Goal: Information Seeking & Learning: Learn about a topic

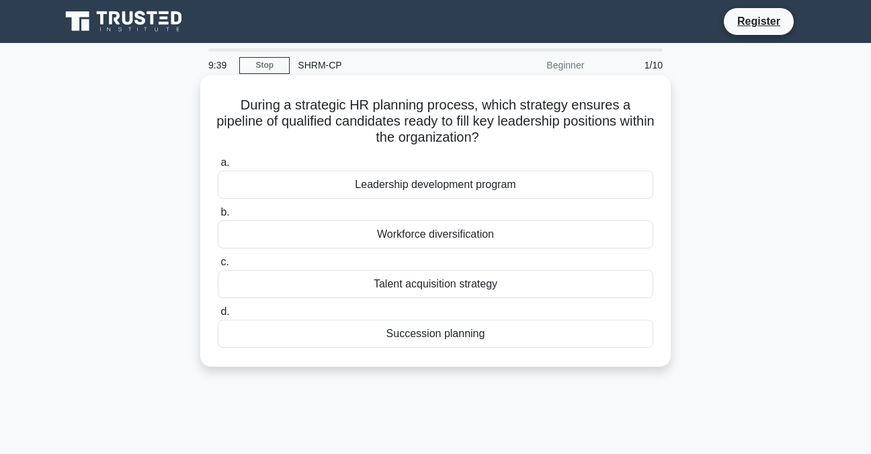
click at [471, 332] on div "Succession planning" at bounding box center [435, 334] width 435 height 28
click at [218, 316] on input "d. Succession planning" at bounding box center [218, 312] width 0 height 9
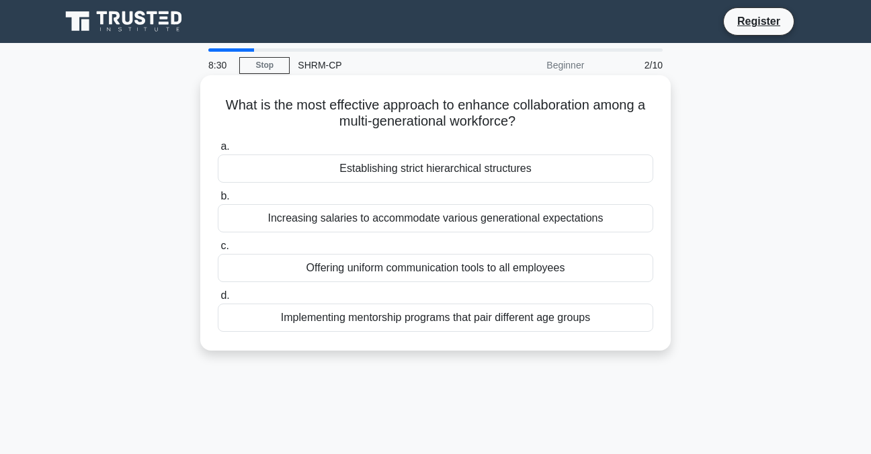
click at [257, 271] on div "Offering uniform communication tools to all employees" at bounding box center [435, 268] width 435 height 28
click at [218, 251] on input "c. Offering uniform communication tools to all employees" at bounding box center [218, 246] width 0 height 9
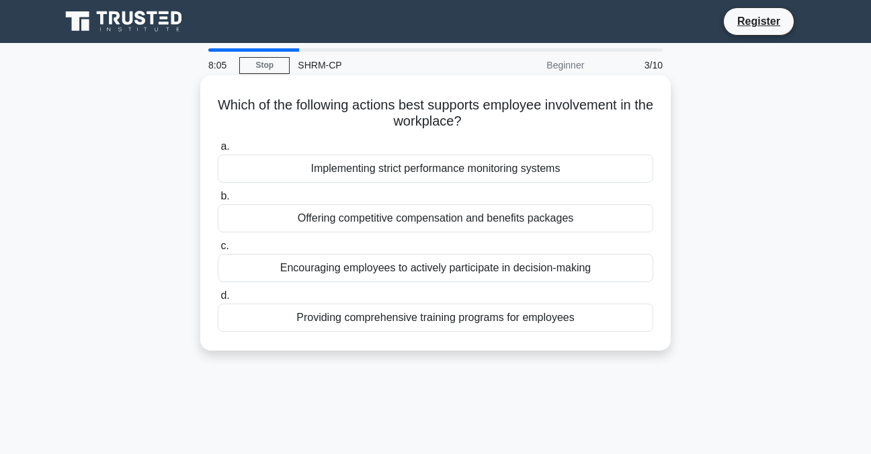
click at [500, 274] on div "Encouraging employees to actively participate in decision-making" at bounding box center [435, 268] width 435 height 28
click at [218, 251] on input "c. Encouraging employees to actively participate in decision-making" at bounding box center [218, 246] width 0 height 9
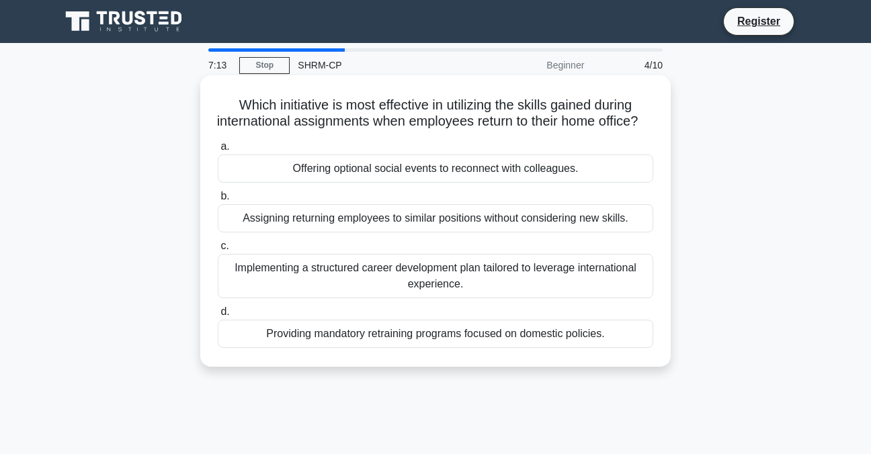
click at [464, 282] on div "Implementing a structured career development plan tailored to leverage internat…" at bounding box center [435, 276] width 435 height 44
click at [218, 251] on input "c. Implementing a structured career development plan tailored to leverage inter…" at bounding box center [218, 246] width 0 height 9
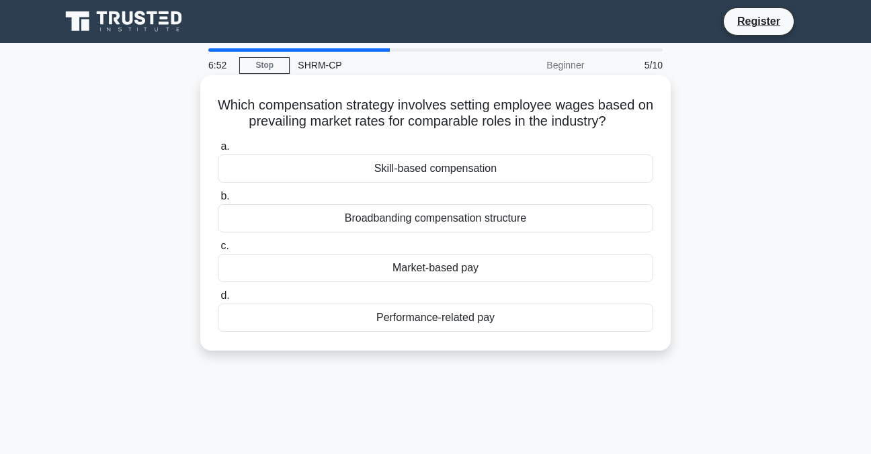
click at [461, 269] on div "Market-based pay" at bounding box center [435, 268] width 435 height 28
click at [218, 251] on input "c. Market-based pay" at bounding box center [218, 246] width 0 height 9
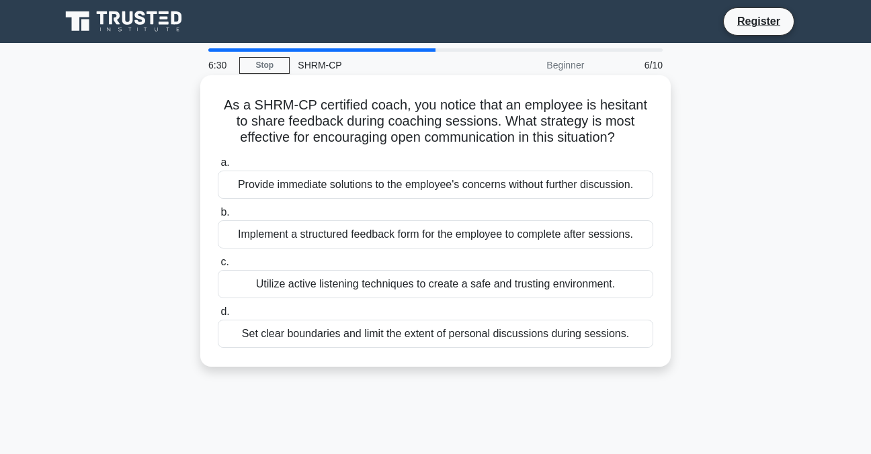
click at [461, 282] on div "Utilize active listening techniques to create a safe and trusting environment." at bounding box center [435, 284] width 435 height 28
click at [218, 267] on input "c. Utilize active listening techniques to create a safe and trusting environmen…" at bounding box center [218, 262] width 0 height 9
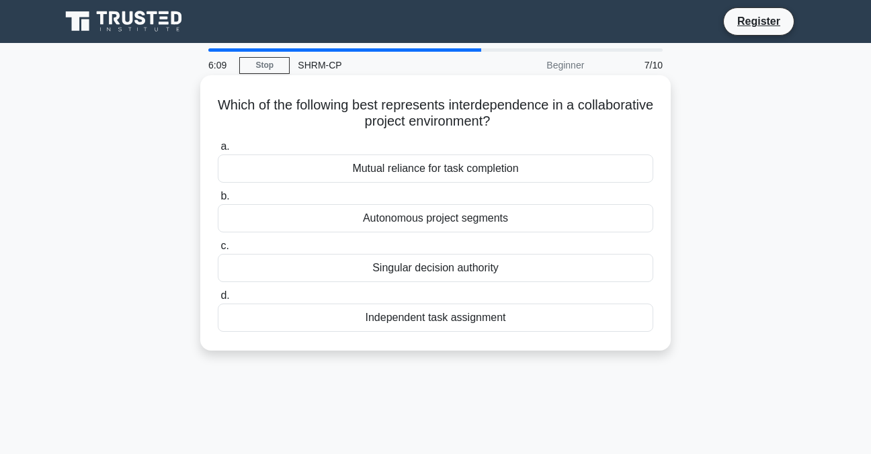
click at [400, 159] on div "Mutual reliance for task completion" at bounding box center [435, 169] width 435 height 28
click at [218, 151] on input "a. Mutual reliance for task completion" at bounding box center [218, 146] width 0 height 9
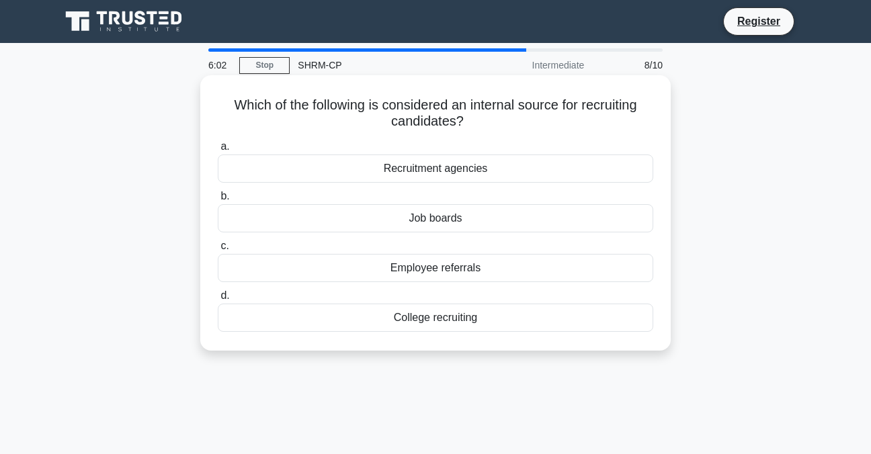
click at [420, 269] on div "Employee referrals" at bounding box center [435, 268] width 435 height 28
click at [218, 251] on input "c. Employee referrals" at bounding box center [218, 246] width 0 height 9
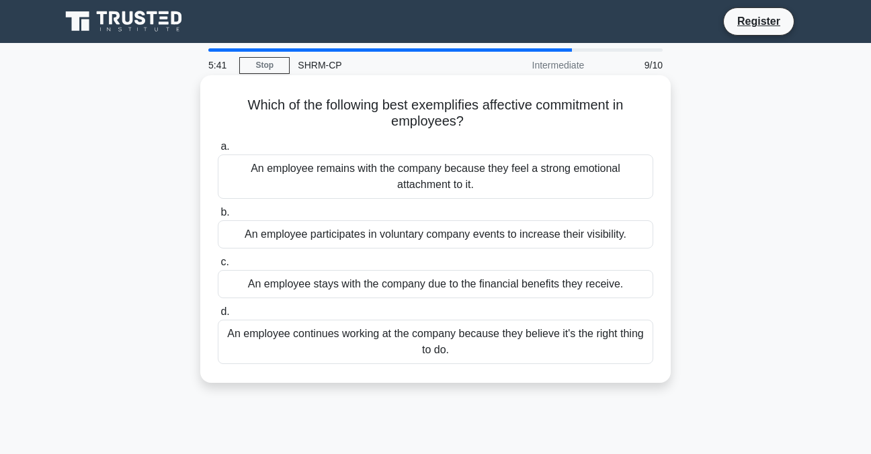
click at [508, 180] on div "An employee remains with the company because they feel a strong emotional attac…" at bounding box center [435, 177] width 435 height 44
click at [218, 151] on input "a. An employee remains with the company because they feel a strong emotional at…" at bounding box center [218, 146] width 0 height 9
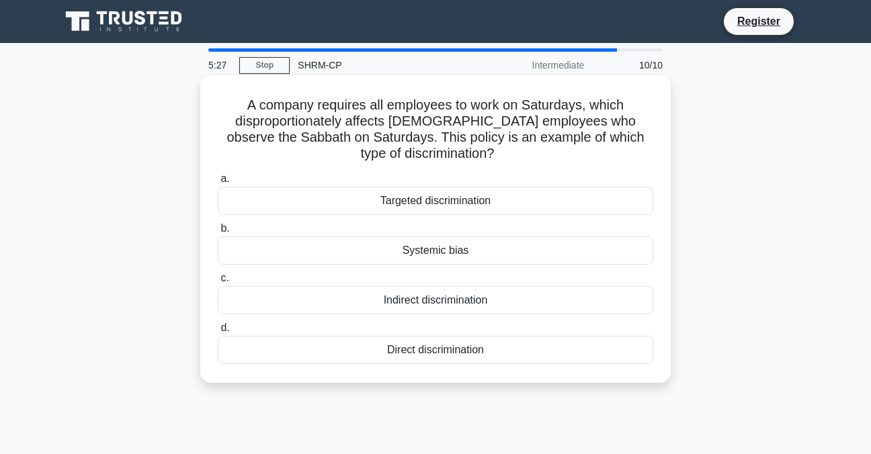
click at [460, 256] on div "Systemic bias" at bounding box center [435, 251] width 435 height 28
click at [218, 233] on input "b. Systemic bias" at bounding box center [218, 228] width 0 height 9
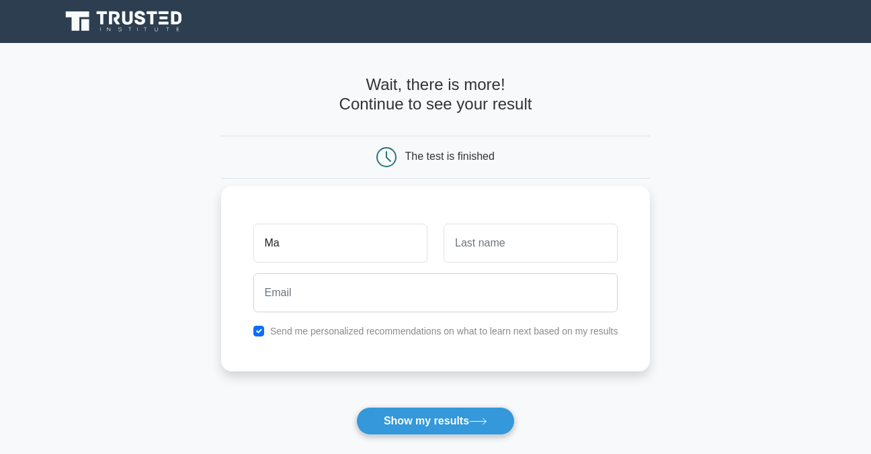
type input "[PERSON_NAME]"
type input "Babatunde"
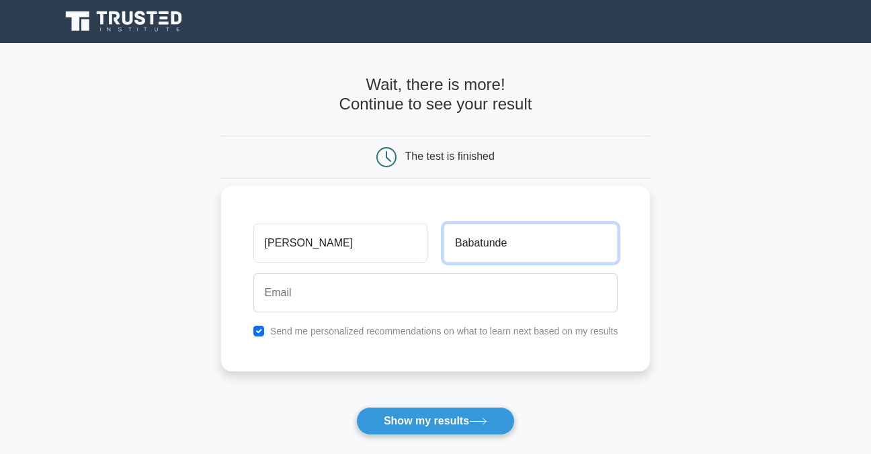
type input "marydamilolababatunde@gmail.com"
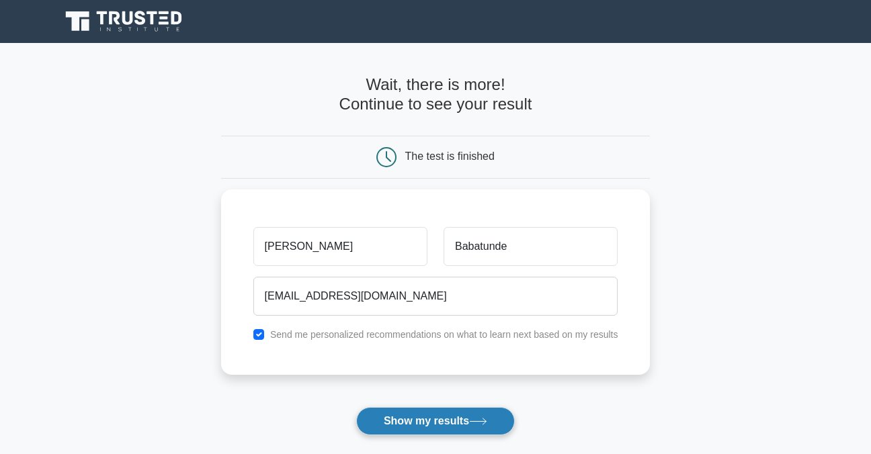
click at [415, 429] on button "Show my results" at bounding box center [435, 421] width 159 height 28
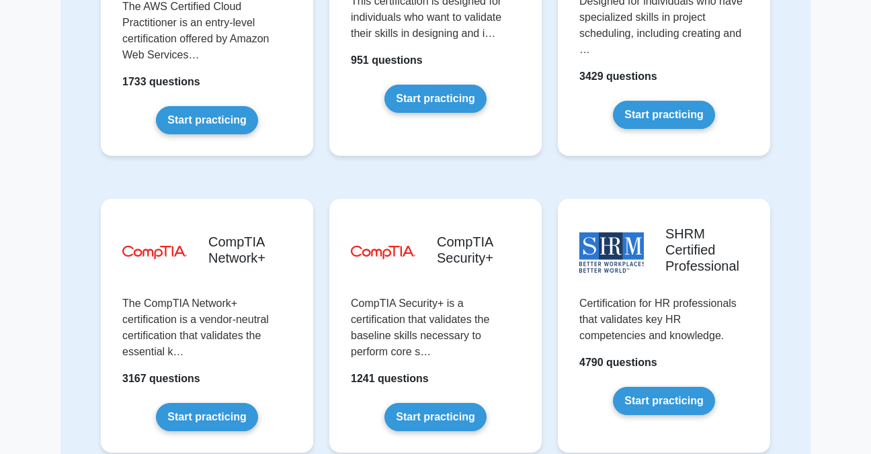
scroll to position [2365, 0]
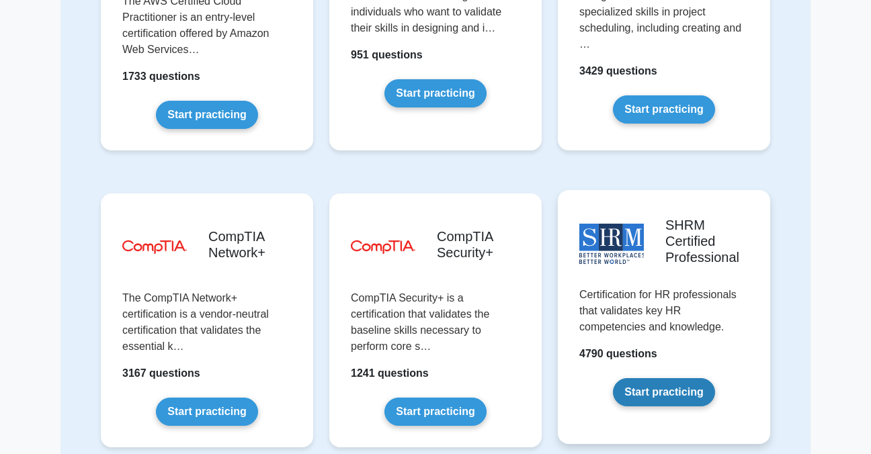
click at [696, 384] on link "Start practicing" at bounding box center [663, 392] width 101 height 28
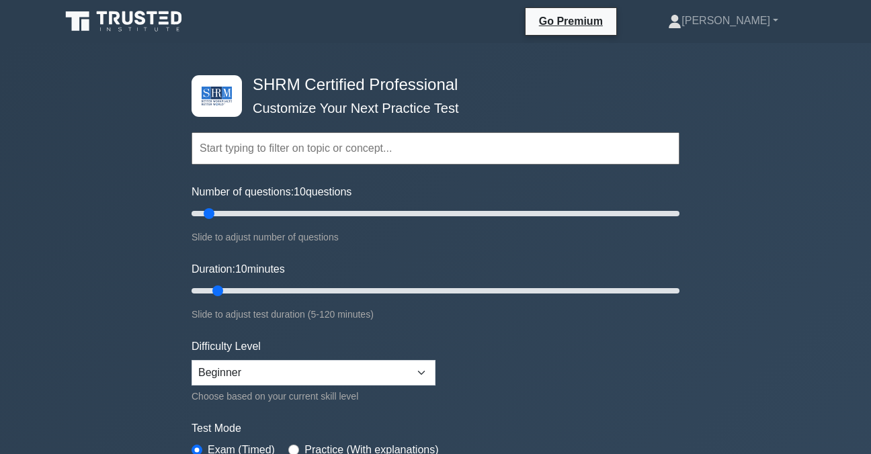
click at [367, 144] on input "text" at bounding box center [436, 148] width 488 height 32
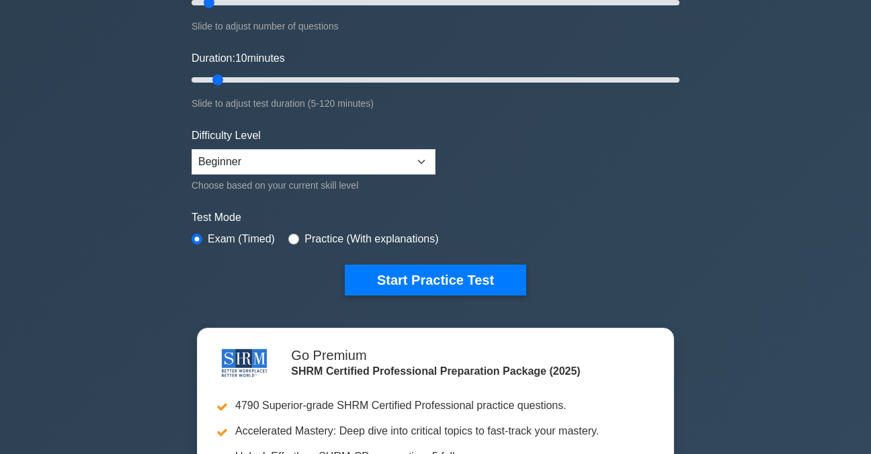
scroll to position [212, 0]
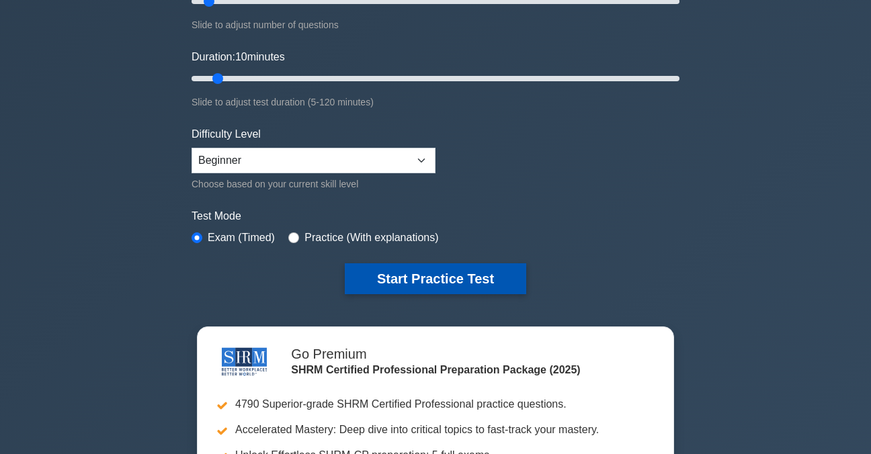
click at [441, 277] on button "Start Practice Test" at bounding box center [435, 278] width 181 height 31
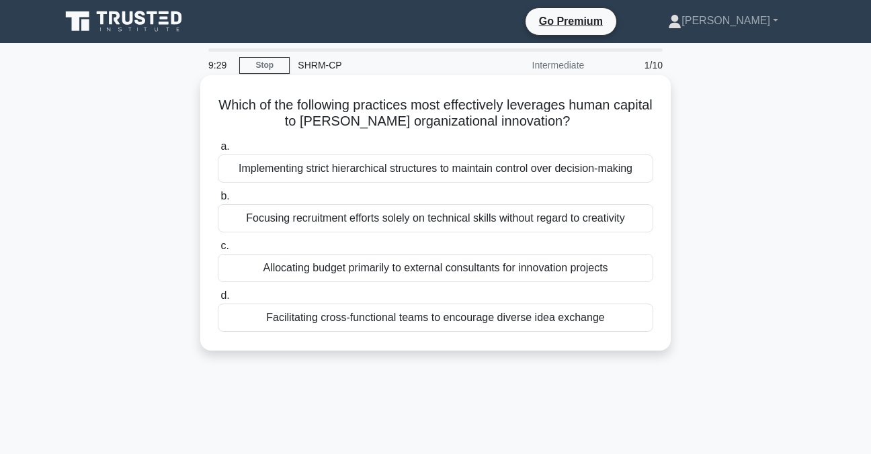
click at [470, 329] on div "Facilitating cross-functional teams to encourage diverse idea exchange" at bounding box center [435, 318] width 435 height 28
click at [218, 300] on input "d. Facilitating cross-functional teams to encourage diverse idea exchange" at bounding box center [218, 296] width 0 height 9
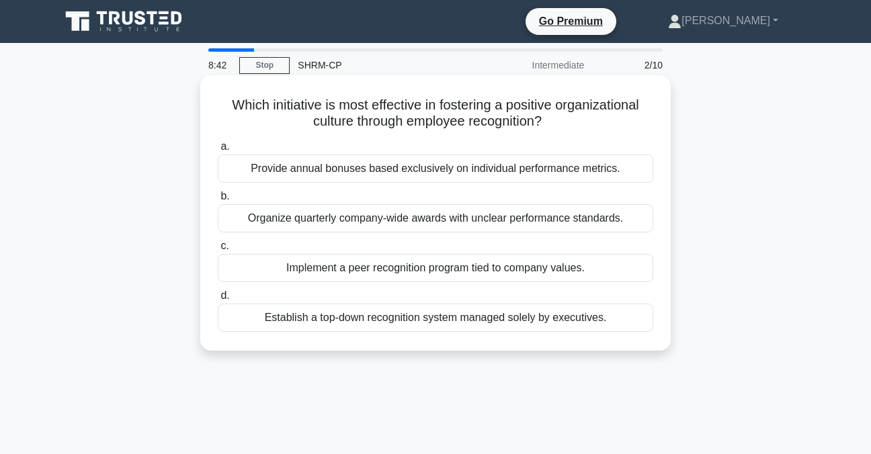
click at [271, 159] on div "Provide annual bonuses based exclusively on individual performance metrics." at bounding box center [435, 169] width 435 height 28
click at [218, 151] on input "a. Provide annual bonuses based exclusively on individual performance metrics." at bounding box center [218, 146] width 0 height 9
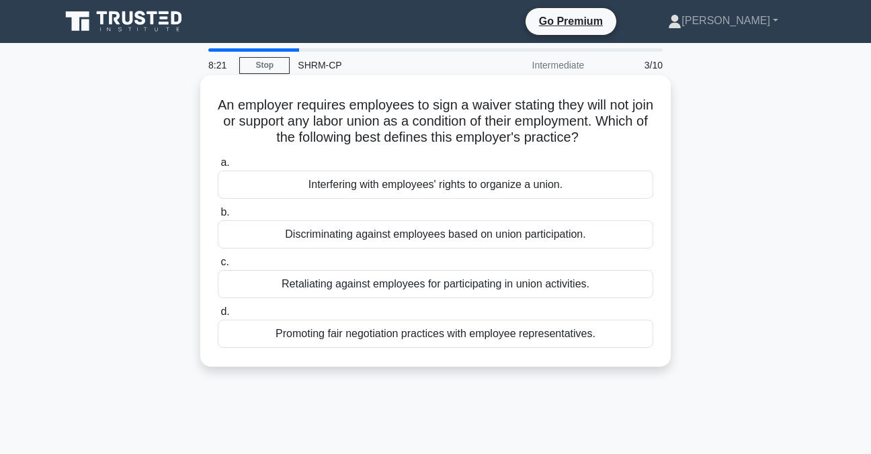
click at [297, 347] on div "Promoting fair negotiation practices with employee representatives." at bounding box center [435, 334] width 435 height 28
click at [218, 316] on input "d. Promoting fair negotiation practices with employee representatives." at bounding box center [218, 312] width 0 height 9
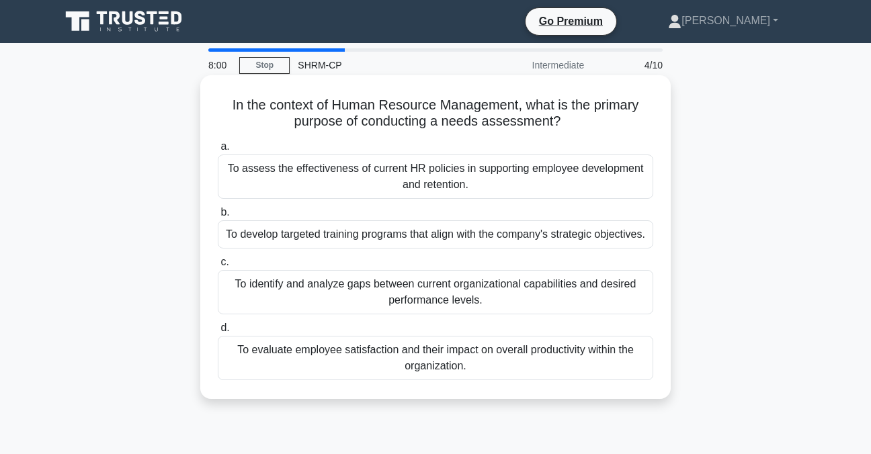
click at [266, 284] on div "To identify and analyze gaps between current organizational capabilities and de…" at bounding box center [435, 292] width 435 height 44
click at [218, 267] on input "c. To identify and analyze gaps between current organizational capabilities and…" at bounding box center [218, 262] width 0 height 9
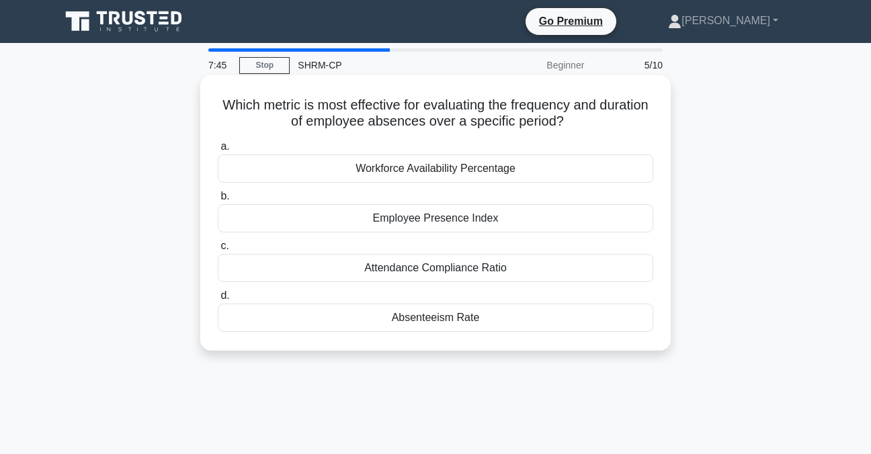
click at [256, 331] on div "Absenteeism Rate" at bounding box center [435, 318] width 435 height 28
click at [218, 300] on input "d. Absenteeism Rate" at bounding box center [218, 296] width 0 height 9
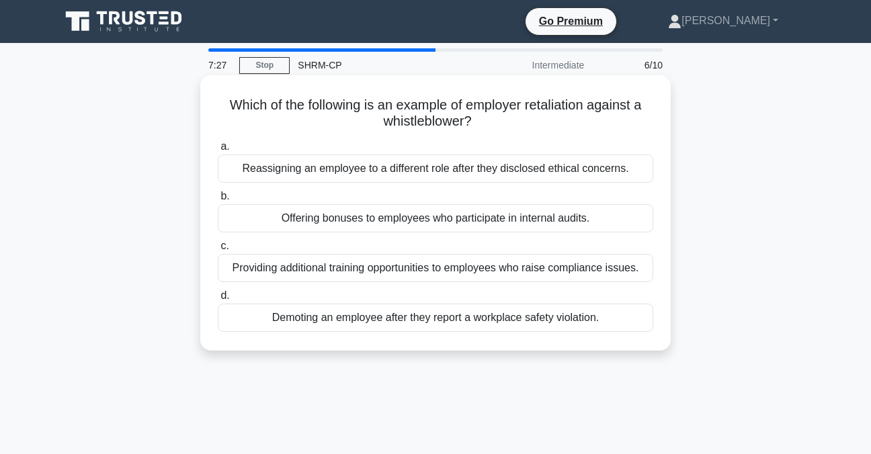
click at [256, 331] on div "Demoting an employee after they report a workplace safety violation." at bounding box center [435, 318] width 435 height 28
click at [218, 300] on input "d. Demoting an employee after they report a workplace safety violation." at bounding box center [218, 296] width 0 height 9
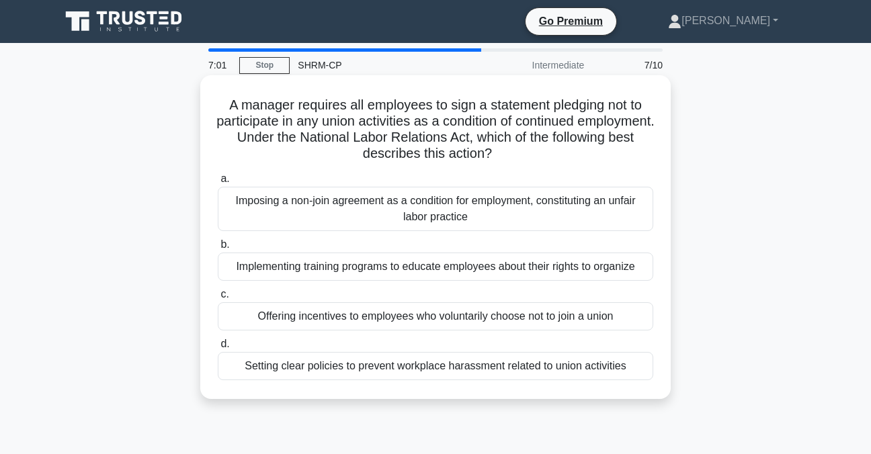
click at [231, 231] on div "Imposing a non-join agreement as a condition for employment, constituting an un…" at bounding box center [435, 209] width 435 height 44
click at [218, 183] on input "a. Imposing a non-join agreement as a condition for employment, constituting an…" at bounding box center [218, 179] width 0 height 9
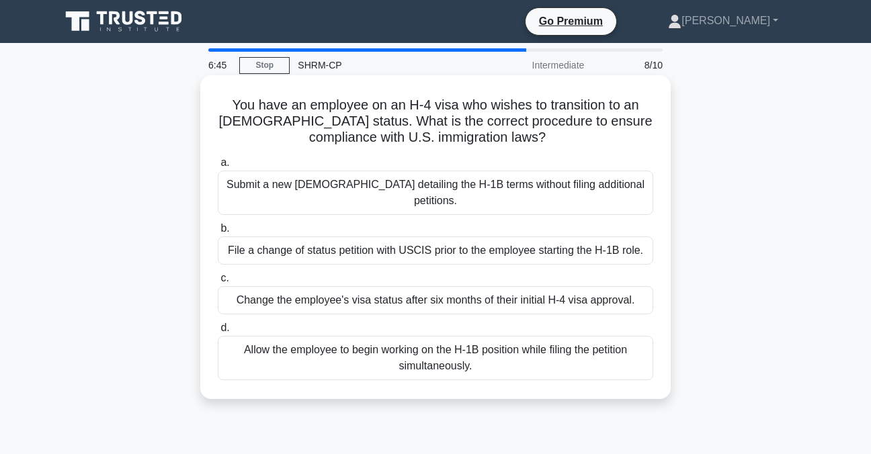
click at [261, 210] on div "Submit a new employment contract detailing the H-1B terms without filing additi…" at bounding box center [435, 193] width 435 height 44
click at [218, 167] on input "a. Submit a new employment contract detailing the H-1B terms without filing add…" at bounding box center [218, 163] width 0 height 9
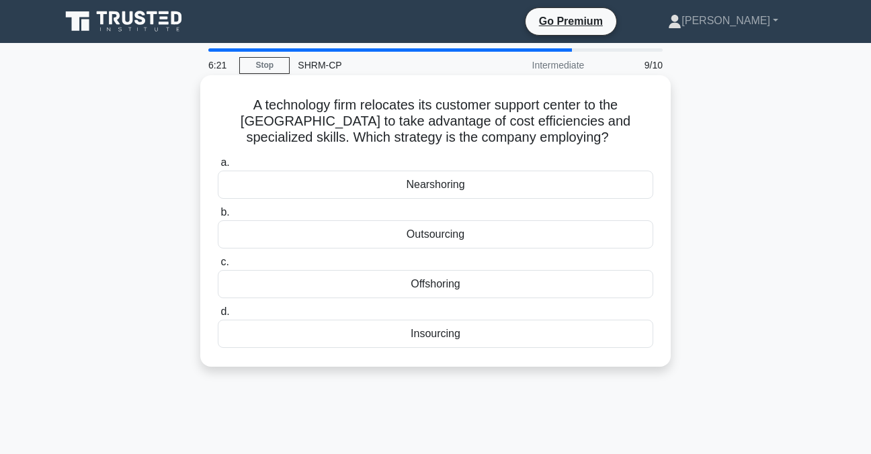
click at [293, 259] on label "c. Offshoring" at bounding box center [435, 276] width 435 height 44
click at [218, 259] on input "c. Offshoring" at bounding box center [218, 262] width 0 height 9
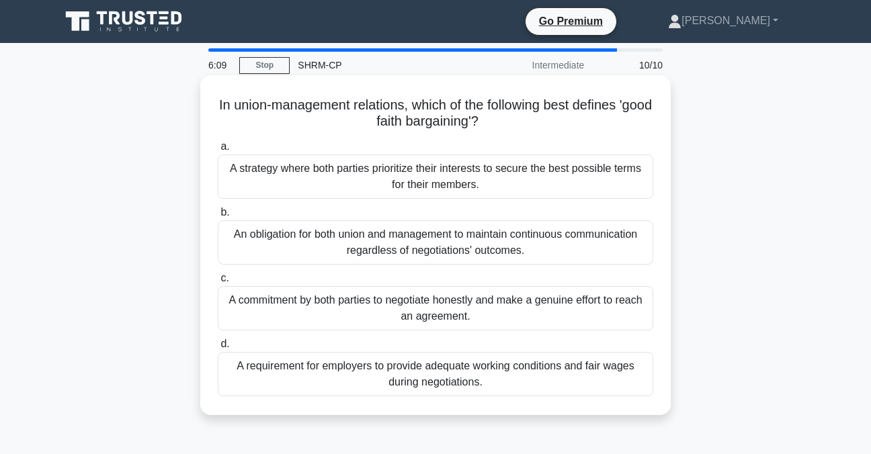
click at [254, 257] on div "An obligation for both union and management to maintain continuous communicatio…" at bounding box center [435, 242] width 435 height 44
click at [218, 217] on input "b. An obligation for both union and management to maintain continuous communica…" at bounding box center [218, 212] width 0 height 9
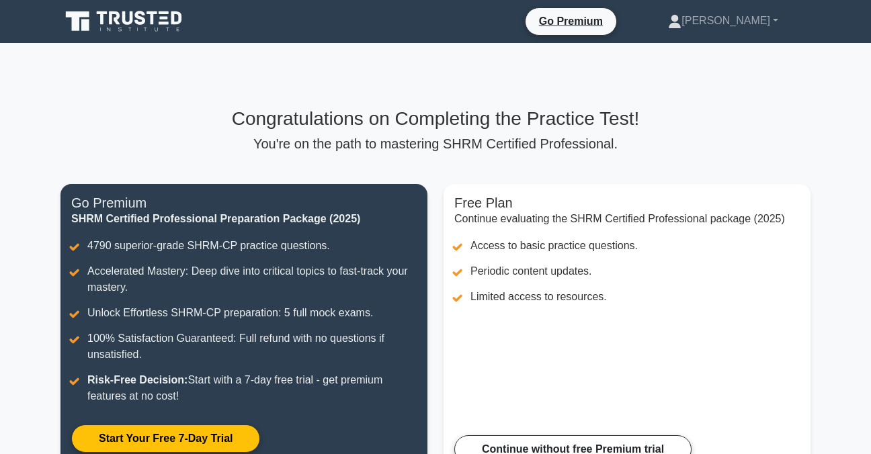
click at [55, 160] on div "Congratulations on Completing the Practice Test! You're on the path to masterin…" at bounding box center [435, 299] width 766 height 383
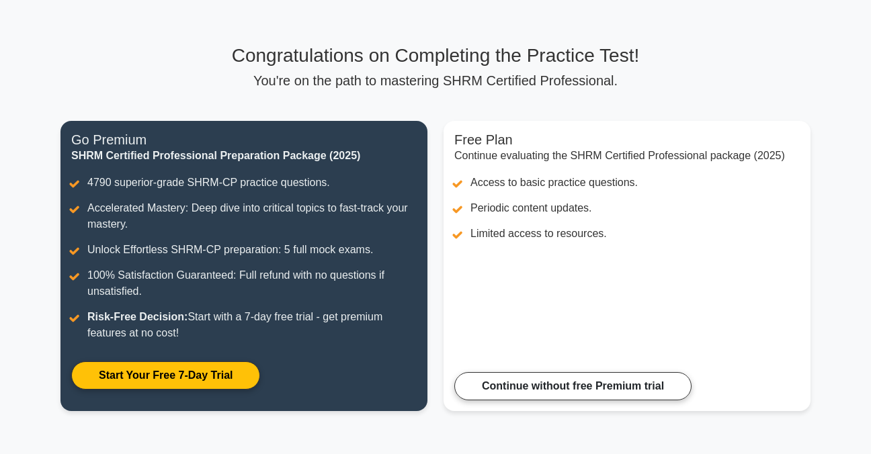
scroll to position [66, 0]
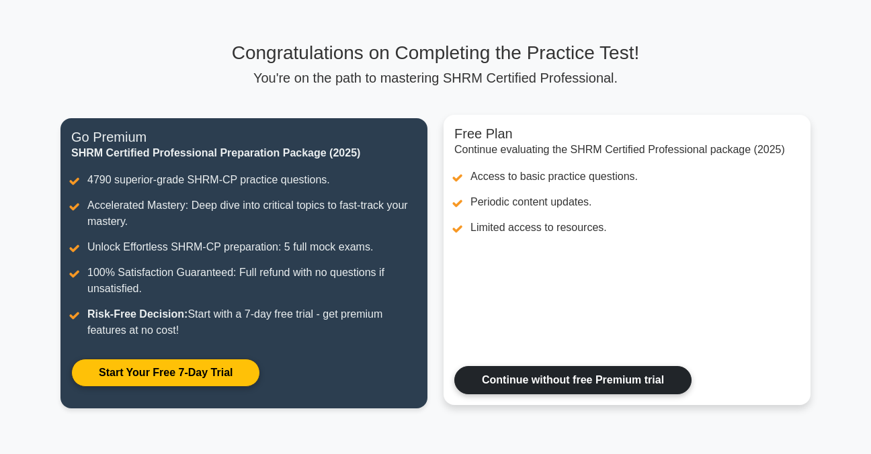
click at [645, 391] on link "Continue without free Premium trial" at bounding box center [572, 380] width 237 height 28
